Goal: Transaction & Acquisition: Subscribe to service/newsletter

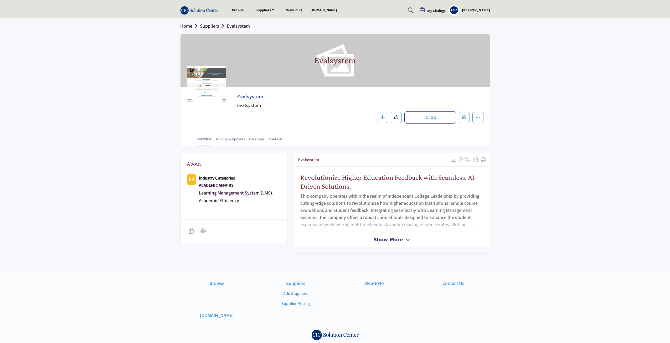
click at [334, 65] on h1 "Evalsystem" at bounding box center [335, 60] width 42 height 53
click at [399, 242] on span "Show More" at bounding box center [387, 239] width 29 height 7
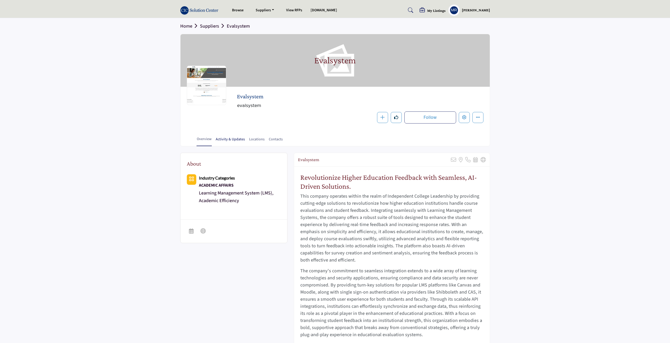
click at [235, 137] on link "Activity & Updates" at bounding box center [231, 141] width 30 height 9
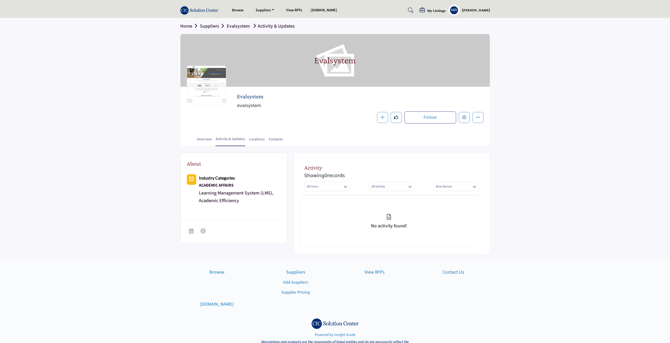
click at [258, 141] on link "Locations" at bounding box center [257, 141] width 16 height 9
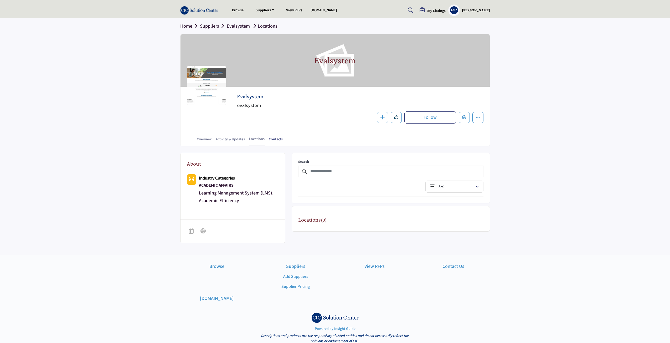
click at [277, 139] on link "Contacts" at bounding box center [276, 141] width 14 height 9
click at [257, 98] on h2 "Evalsystem" at bounding box center [309, 96] width 145 height 7
click at [201, 91] on div at bounding box center [206, 85] width 39 height 39
click at [344, 62] on h1 "Evalsystem" at bounding box center [335, 60] width 42 height 53
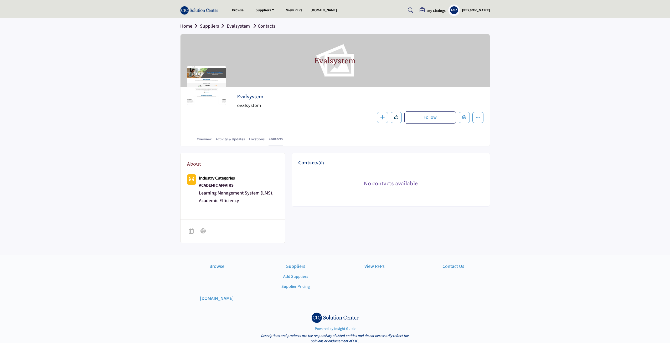
click at [344, 62] on h1 "Evalsystem" at bounding box center [335, 60] width 42 height 53
click at [236, 29] on link "Evalsystem" at bounding box center [238, 26] width 23 height 7
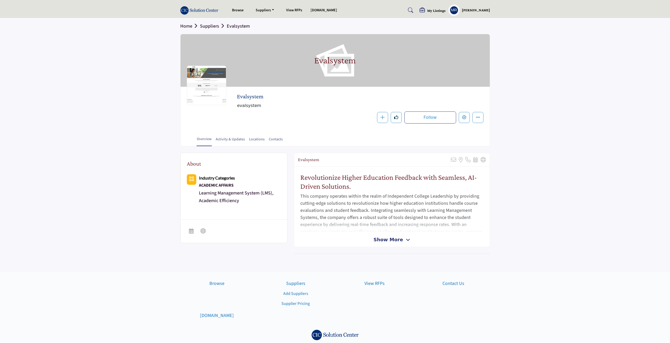
click at [213, 27] on link "Suppliers" at bounding box center [213, 26] width 27 height 7
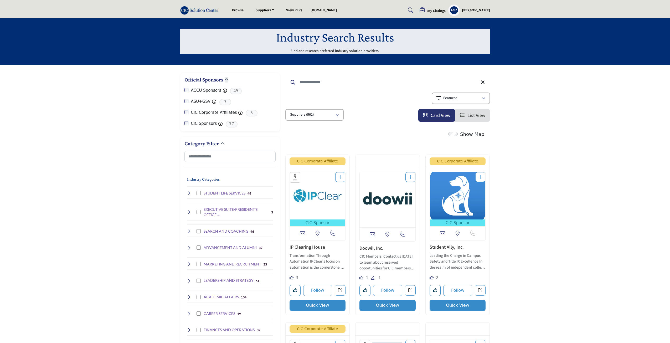
click at [316, 84] on input "Search Keyword" at bounding box center [387, 82] width 205 height 13
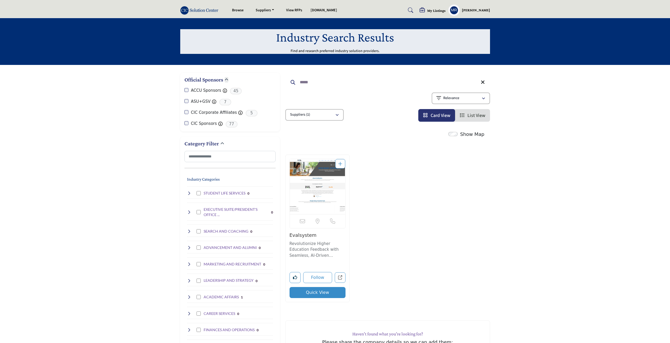
type input "*****"
click at [340, 166] on icon "Add To List" at bounding box center [340, 163] width 4 height 5
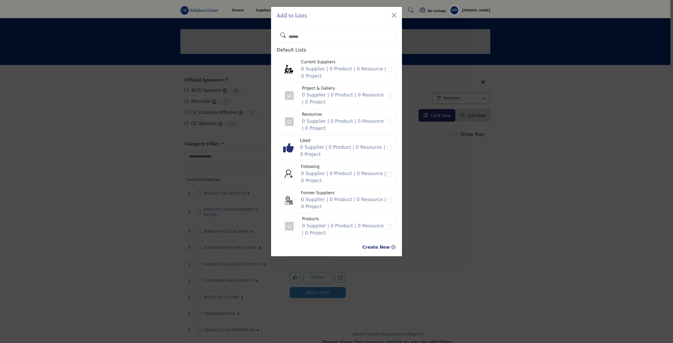
click at [440, 197] on div "Add to Lists Default Lists Current Suppliers 0 Supplier | 0 Product | 0 Resourc…" at bounding box center [336, 171] width 673 height 343
click at [364, 281] on div "Add to Lists Default Lists Current Suppliers 0 Supplier | 0 Product | 0 Resourc…" at bounding box center [336, 171] width 673 height 343
click at [392, 17] on button "Close" at bounding box center [394, 15] width 8 height 8
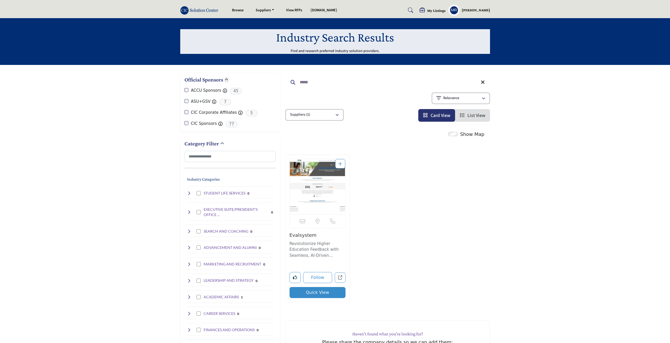
click at [320, 293] on button "Quick View" at bounding box center [318, 292] width 56 height 11
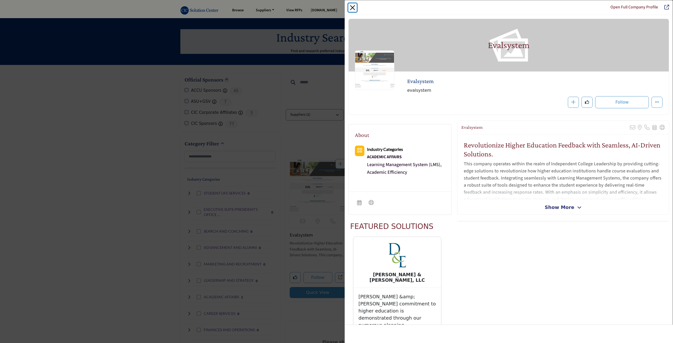
click at [355, 8] on button "Close" at bounding box center [352, 7] width 8 height 8
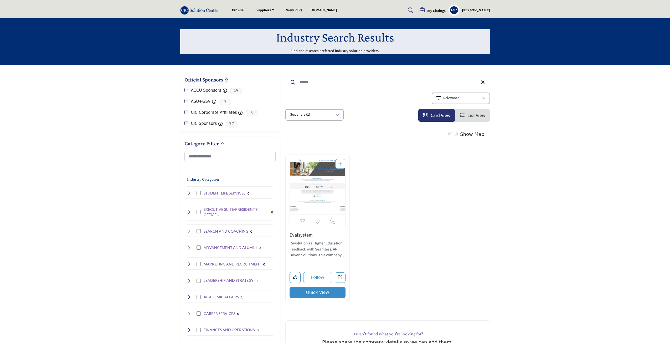
click at [391, 155] on div "Sorry, but this listing is on a subscription plan which does not allow users to…" at bounding box center [388, 232] width 210 height 155
click at [197, 10] on img at bounding box center [200, 10] width 41 height 9
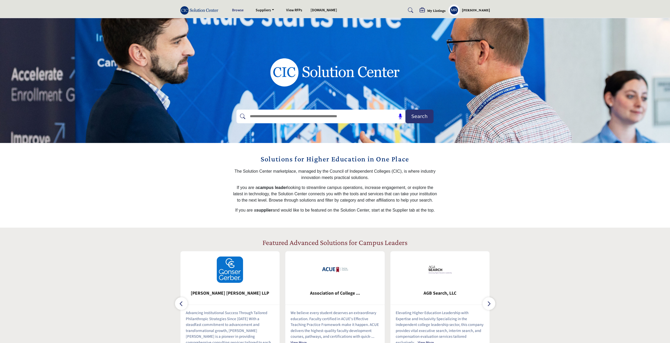
click at [240, 11] on link "Browse" at bounding box center [238, 10] width 12 height 5
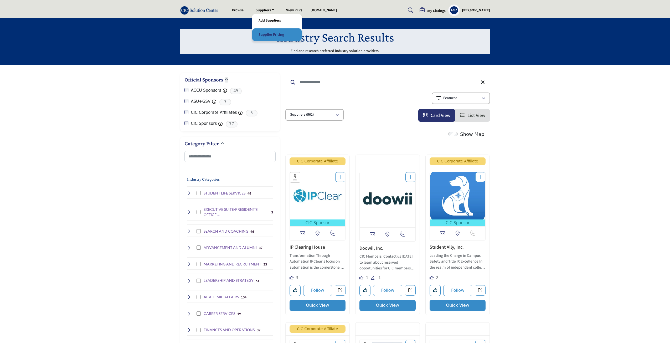
click at [264, 32] on link "Supplier Pricing" at bounding box center [277, 34] width 44 height 7
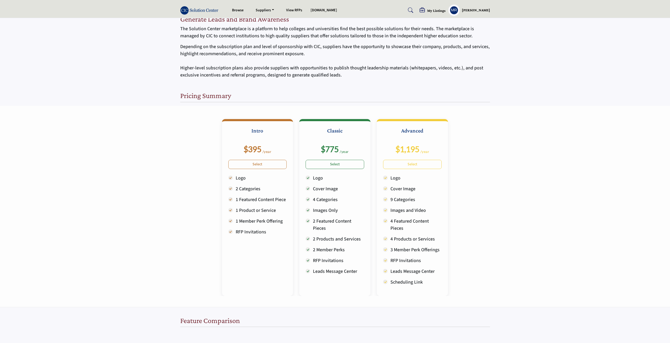
scroll to position [26, 0]
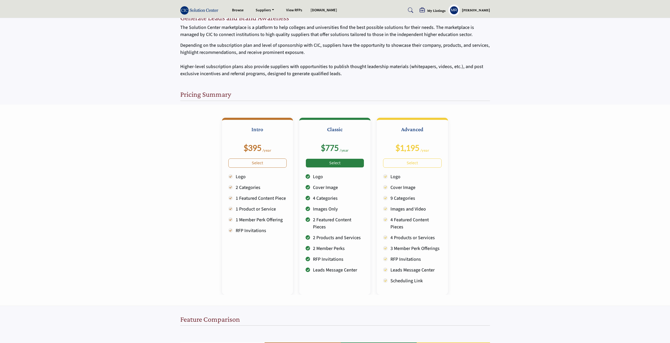
click at [324, 164] on link "Select" at bounding box center [335, 162] width 59 height 9
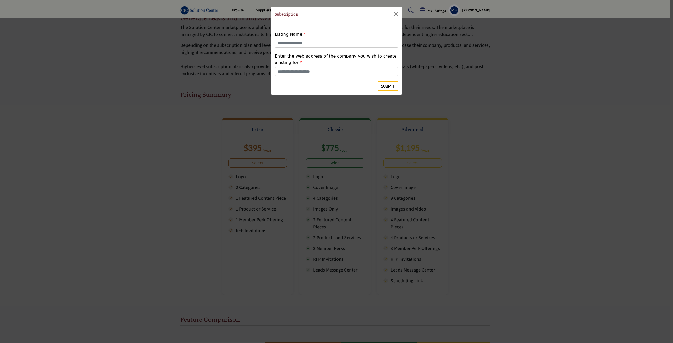
click at [493, 165] on div "Subscription Listing Name: Enter the web address of the company you wish to cre…" at bounding box center [336, 171] width 673 height 343
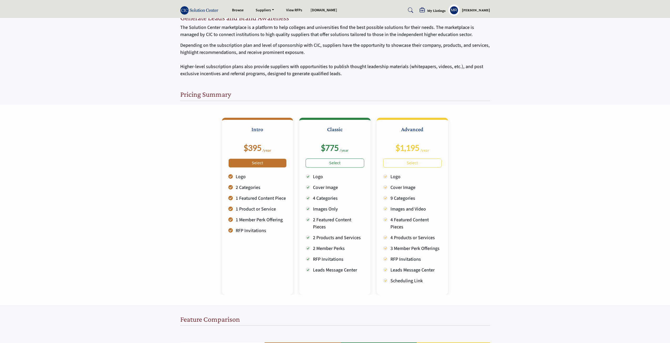
click at [262, 164] on link "Select" at bounding box center [257, 162] width 59 height 9
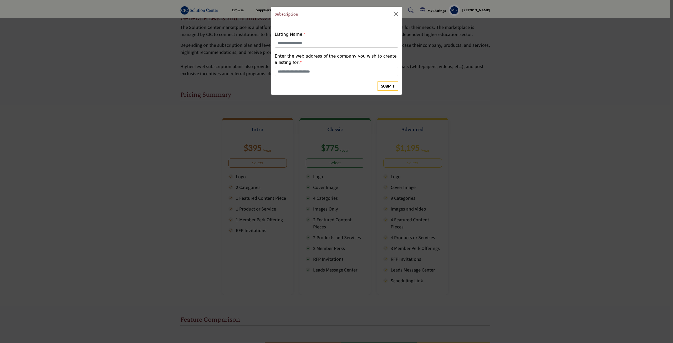
click at [208, 172] on div "Subscription Listing Name: Enter the web address of the company you wish to cre…" at bounding box center [336, 171] width 673 height 343
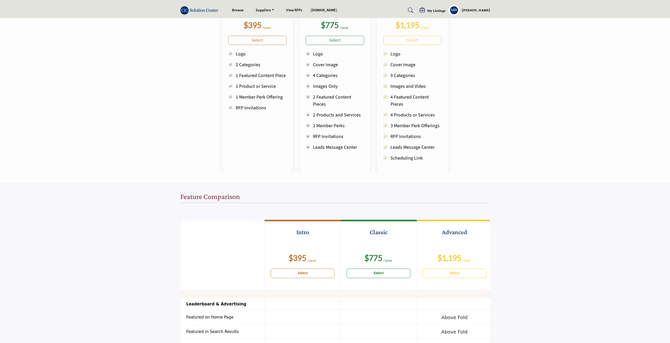
scroll to position [105, 0]
